Goal: Check status

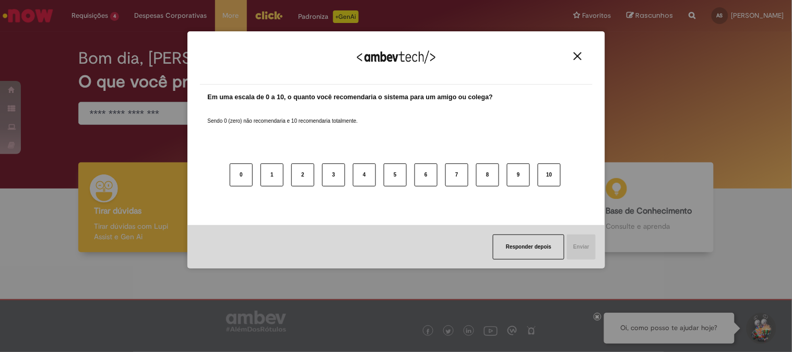
click at [580, 55] on img "Close" at bounding box center [578, 56] width 8 height 8
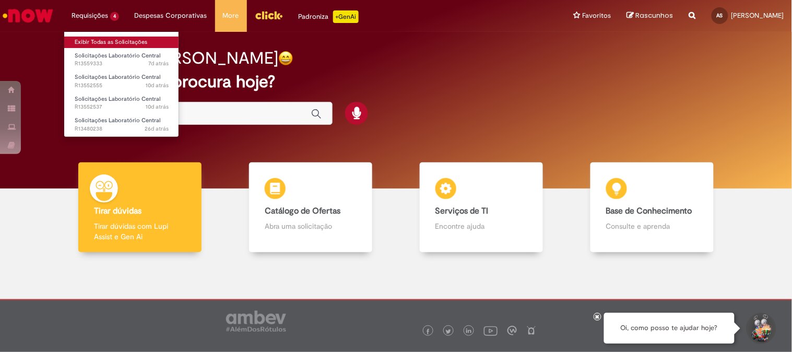
click at [115, 41] on link "Exibir Todas as Solicitações" at bounding box center [121, 42] width 115 height 11
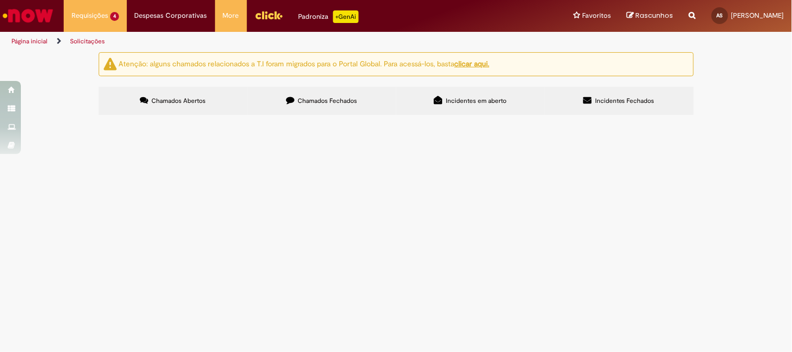
click at [0, 0] on span "SOLICITO ANÁLISE DE 22 AMOSTRAS COLETADAS DE CARRETA COM SUSPEITA DE FRAUDE. NF…" at bounding box center [0, 0] width 0 height 0
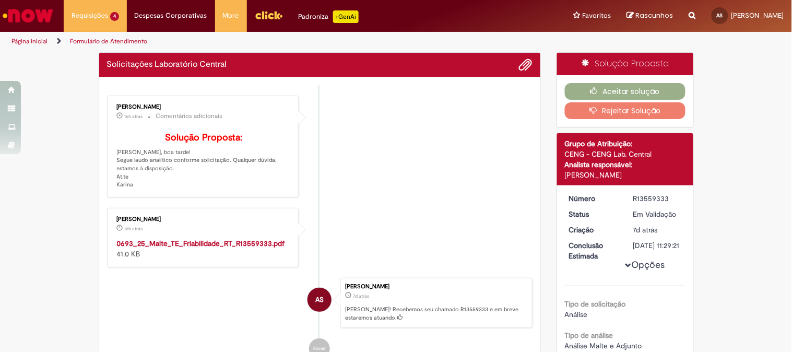
click at [481, 183] on li "[PERSON_NAME] 16h atrás 16 horas atrás Comentários adicionais Solução Proposta:…" at bounding box center [320, 147] width 426 height 102
click at [200, 256] on ul "[PERSON_NAME] 16h atrás 16 horas atrás Comentários adicionais Solução Proposta:…" at bounding box center [320, 227] width 426 height 285
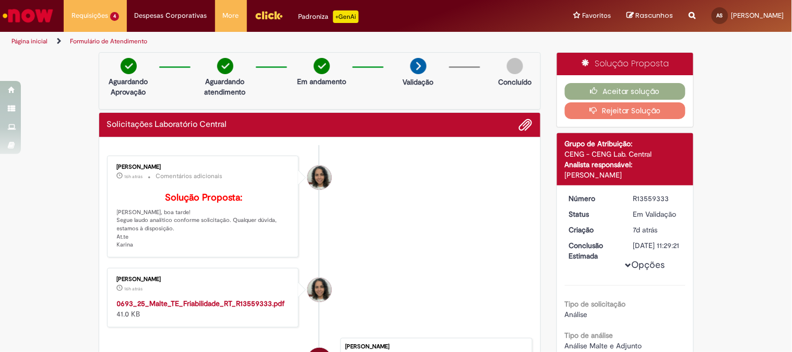
scroll to position [232, 0]
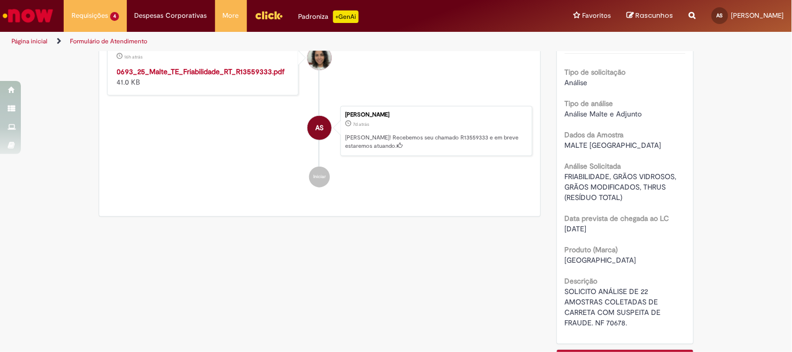
click at [172, 76] on strong "0693_25_Malte_TE_Friabilidade_RT_R13559333.pdf" at bounding box center [201, 71] width 168 height 9
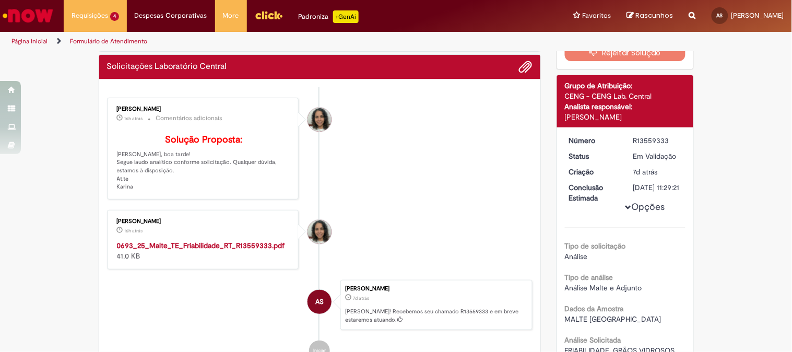
scroll to position [0, 0]
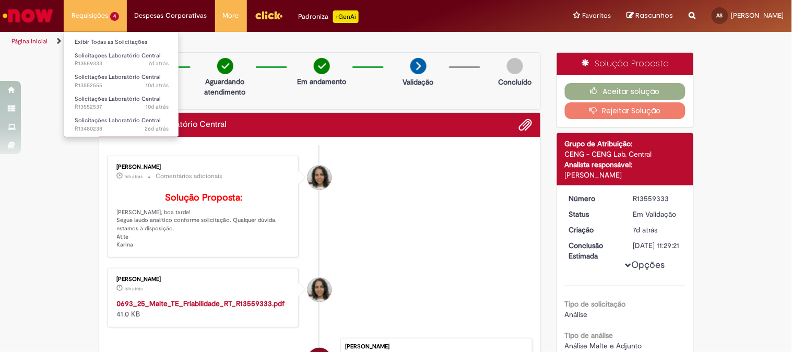
click at [100, 9] on li "Requisições 4 Exibir Todas as Solicitações Solicitações Laboratório Central 7d …" at bounding box center [95, 15] width 63 height 31
click at [119, 38] on link "Exibir Todas as Solicitações" at bounding box center [121, 42] width 115 height 11
